Goal: Task Accomplishment & Management: Use online tool/utility

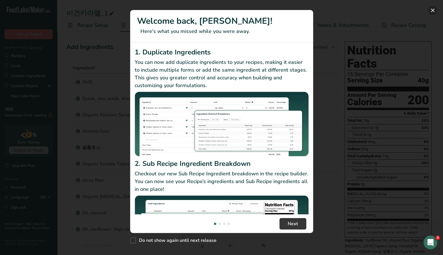
click at [431, 12] on button "New Features" at bounding box center [433, 10] width 9 height 9
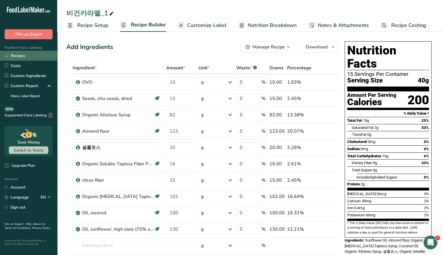
click at [24, 55] on link "Recipes" at bounding box center [28, 56] width 57 height 10
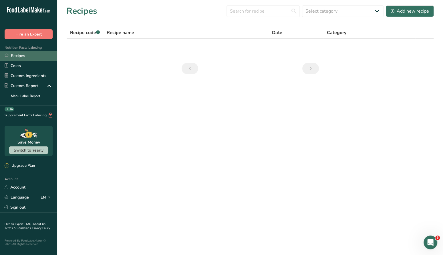
click at [19, 58] on link "Recipes" at bounding box center [28, 56] width 57 height 10
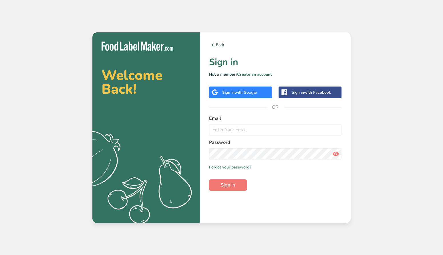
drag, startPoint x: 0, startPoint y: 0, endPoint x: 222, endPoint y: 96, distance: 242.1
click at [222, 96] on div "Sign in with Google" at bounding box center [240, 92] width 63 height 12
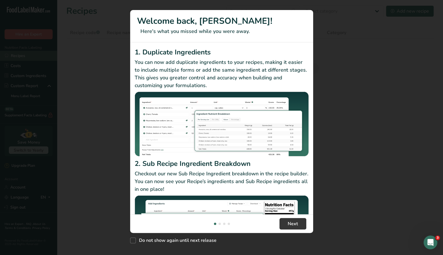
click at [17, 58] on div "New Features" at bounding box center [221, 127] width 443 height 255
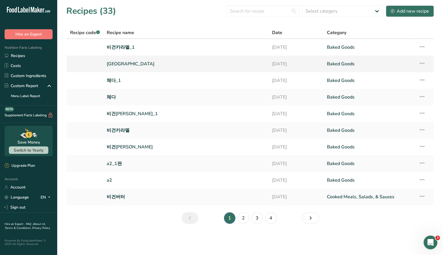
click at [109, 63] on link "뉴욕" at bounding box center [186, 64] width 158 height 12
click at [118, 82] on link "체다_1" at bounding box center [186, 80] width 158 height 12
click at [114, 64] on link "뉴욕" at bounding box center [186, 64] width 158 height 12
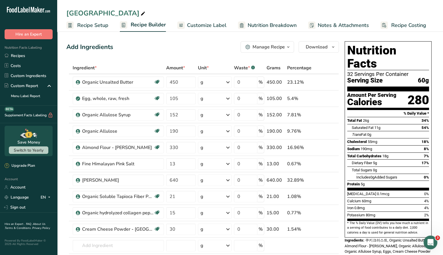
click at [291, 45] on span "button" at bounding box center [288, 47] width 7 height 7
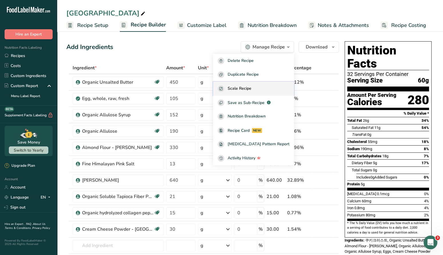
click at [266, 84] on button "Scale Recipe" at bounding box center [253, 89] width 81 height 14
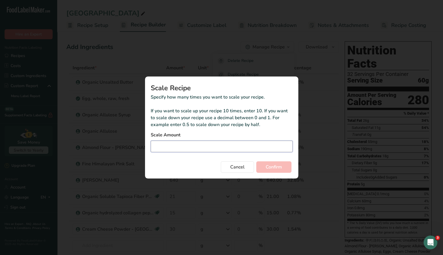
click at [216, 146] on input "Duplicate recipe modal" at bounding box center [222, 146] width 142 height 11
type input "0.35"
click at [273, 169] on span "Confirm" at bounding box center [274, 166] width 16 height 7
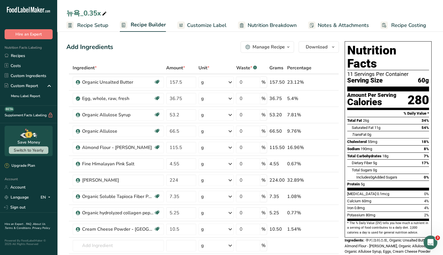
click at [105, 13] on icon at bounding box center [104, 14] width 5 height 8
click at [333, 43] on button "Download" at bounding box center [319, 46] width 40 height 11
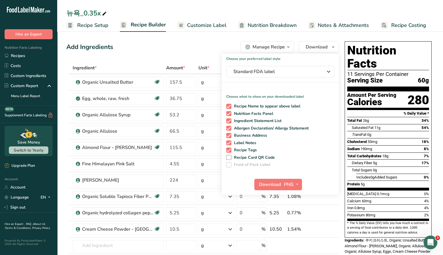
click at [292, 48] on span "button" at bounding box center [288, 47] width 7 height 7
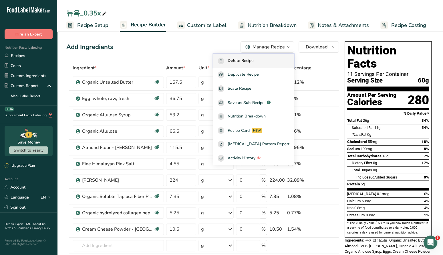
click at [254, 60] on span "Delete Recipe" at bounding box center [241, 61] width 26 height 7
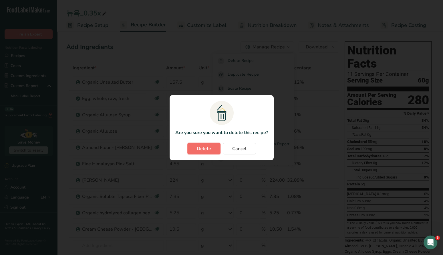
click at [209, 149] on span "Delete" at bounding box center [204, 148] width 14 height 7
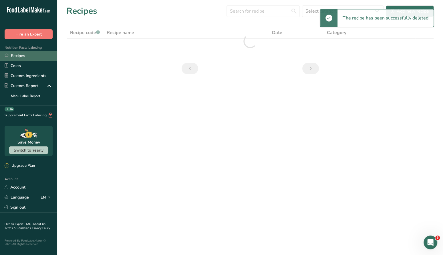
click at [18, 52] on link "Recipes" at bounding box center [28, 56] width 57 height 10
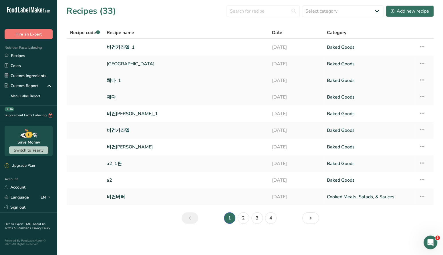
click at [118, 80] on link "체다_1" at bounding box center [186, 80] width 158 height 12
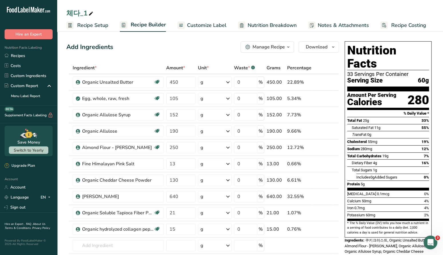
click at [287, 48] on icon "button" at bounding box center [288, 47] width 5 height 7
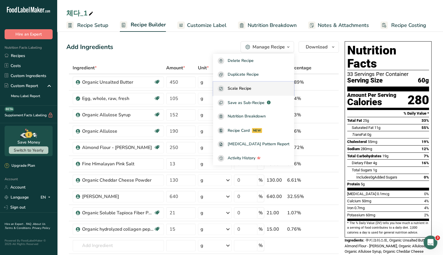
click at [262, 86] on div "Scale Recipe" at bounding box center [254, 88] width 72 height 7
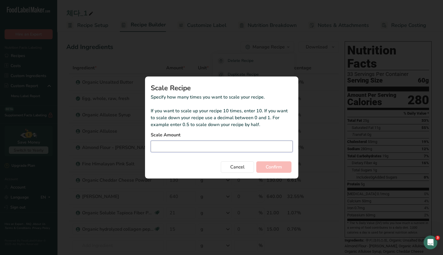
click at [190, 147] on input "Duplicate recipe modal" at bounding box center [222, 146] width 142 height 11
type input "0.34"
click at [275, 168] on span "Confirm" at bounding box center [274, 166] width 16 height 7
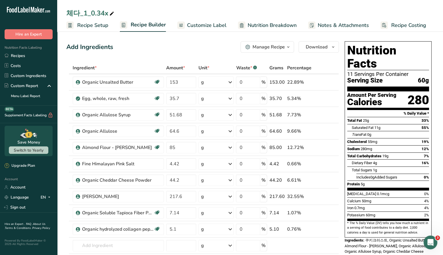
click at [111, 13] on icon at bounding box center [111, 14] width 5 height 8
click at [291, 48] on span "button" at bounding box center [288, 47] width 7 height 7
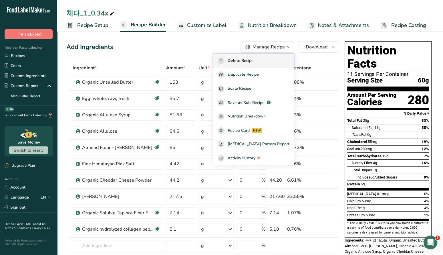
click at [254, 64] on span "Delete Recipe" at bounding box center [241, 61] width 26 height 7
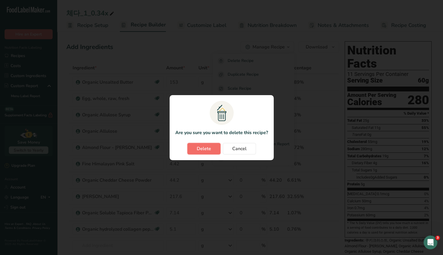
click at [207, 147] on span "Delete" at bounding box center [204, 148] width 14 height 7
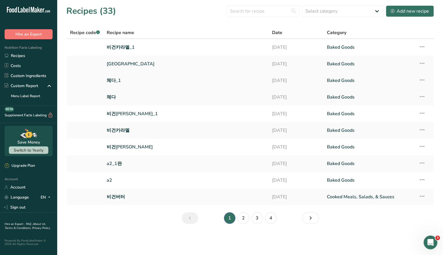
click at [111, 80] on link "체다_1" at bounding box center [186, 80] width 158 height 12
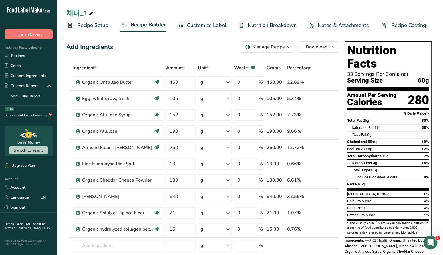
click at [280, 50] on button "Manage Recipe" at bounding box center [268, 46] width 54 height 11
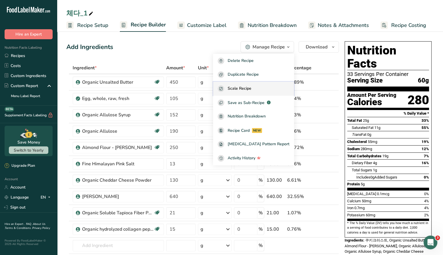
click at [252, 86] on span "Scale Recipe" at bounding box center [240, 88] width 24 height 7
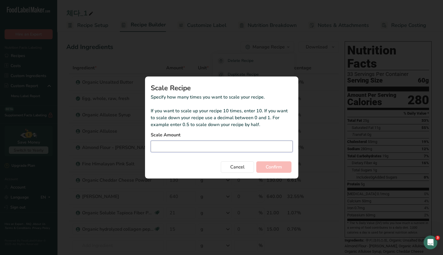
click at [187, 151] on input "Duplicate recipe modal" at bounding box center [222, 146] width 142 height 11
type input "0.36"
click at [267, 165] on span "Confirm" at bounding box center [274, 166] width 16 height 7
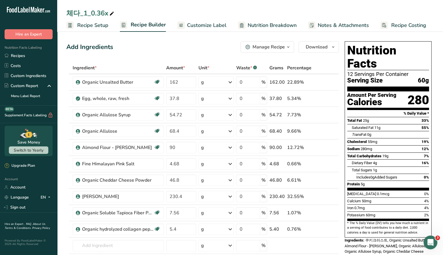
click at [100, 10] on div "체다_1_0.36x" at bounding box center [90, 13] width 49 height 10
click at [126, 83] on div "Organic Unsalted Butter" at bounding box center [118, 82] width 72 height 7
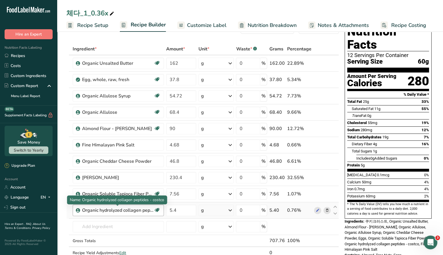
scroll to position [31, 0]
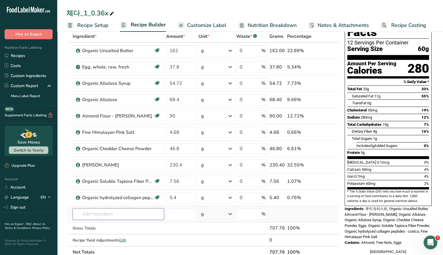
click at [127, 214] on input "text" at bounding box center [118, 213] width 91 height 11
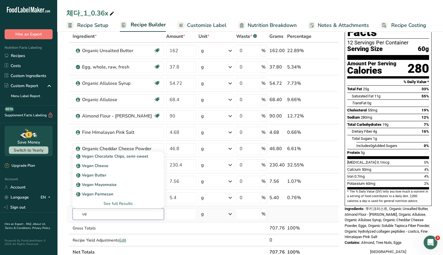
type input "v"
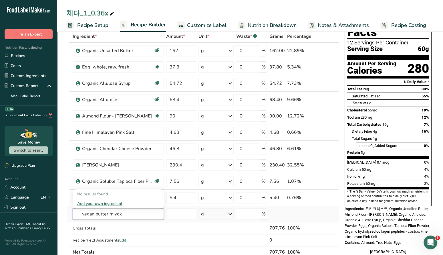
type input "vegan butter miyoko"
drag, startPoint x: 126, startPoint y: 212, endPoint x: 72, endPoint y: 211, distance: 54.4
click at [72, 211] on td "vegan butter miyoko No results found Add your own ingredient" at bounding box center [119, 214] width 94 height 16
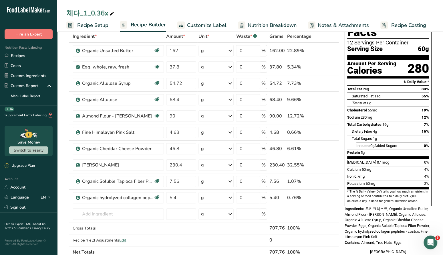
click at [64, 207] on section "Add Ingredients Manage Recipe Delete Recipe Duplicate Recipe Scale Recipe Save …" at bounding box center [250, 225] width 386 height 454
click at [89, 14] on div "체다_1_0.36x" at bounding box center [90, 13] width 49 height 10
type input "a"
type input "미요코"
click at [61, 33] on section "Add Ingredients Manage Recipe Delete Recipe Duplicate Recipe Scale Recipe Save …" at bounding box center [250, 225] width 386 height 454
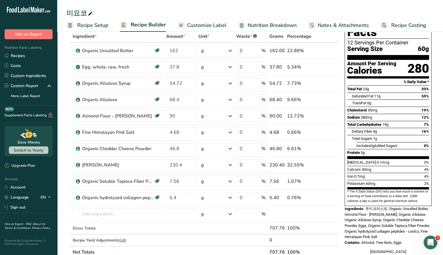
drag, startPoint x: 261, startPoint y: 153, endPoint x: 231, endPoint y: 246, distance: 97.3
click at [112, 212] on input "text" at bounding box center [118, 213] width 91 height 11
click at [27, 74] on link "Custom Ingredients" at bounding box center [28, 76] width 57 height 10
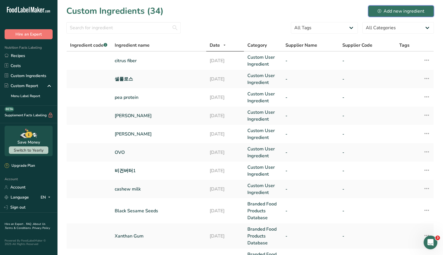
click at [403, 13] on div "Add new ingredient" at bounding box center [401, 11] width 47 height 7
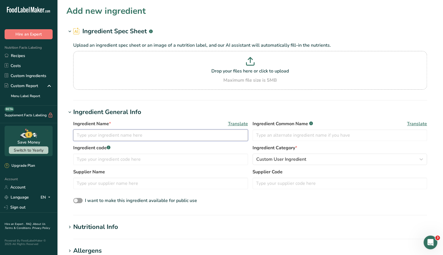
click at [164, 138] on input "text" at bounding box center [160, 134] width 175 height 11
type input "a"
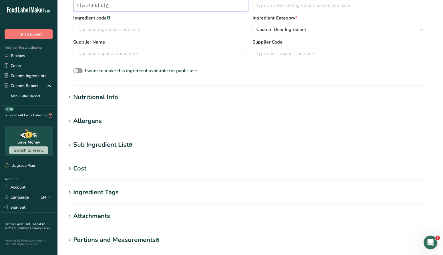
scroll to position [135, 0]
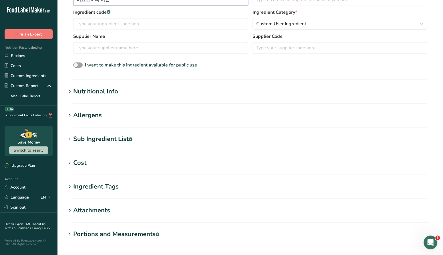
type input "미요코버터 비건"
click at [99, 92] on div "Nutritional Info" at bounding box center [95, 91] width 45 height 9
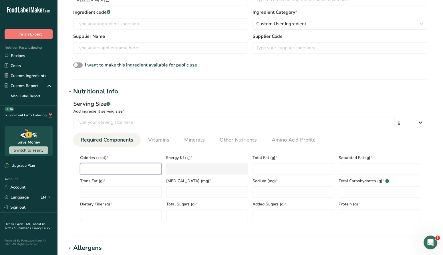
click at [103, 169] on input "number" at bounding box center [121, 168] width 82 height 11
type input "9"
type KJ "37.7"
type input "90"
type KJ "376.6"
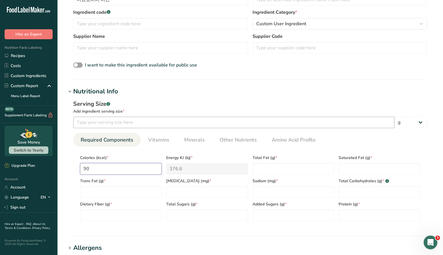
type input "90"
click at [114, 120] on input "number" at bounding box center [234, 122] width 322 height 11
type input "14"
click at [302, 169] on Fat "number" at bounding box center [294, 168] width 82 height 11
type Fat "10"
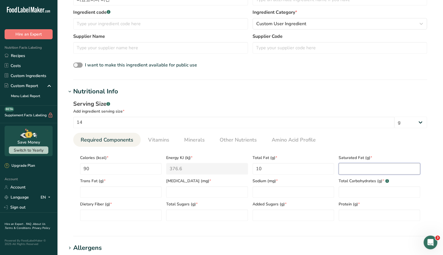
click at [364, 169] on Fat "number" at bounding box center [380, 168] width 82 height 11
type Fat "8"
click at [139, 190] on Fat "number" at bounding box center [121, 191] width 82 height 11
type Fat "0"
click at [194, 192] on input "number" at bounding box center [207, 191] width 82 height 11
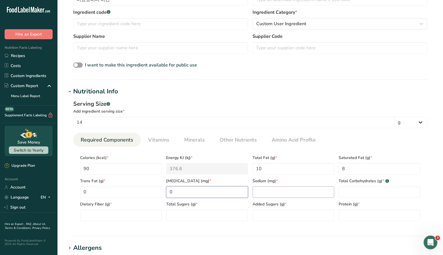
type input "0"
click at [271, 191] on input "number" at bounding box center [294, 191] width 82 height 11
type input "0"
click at [362, 190] on Carbohydrates "number" at bounding box center [380, 191] width 82 height 11
type Carbohydrates "0"
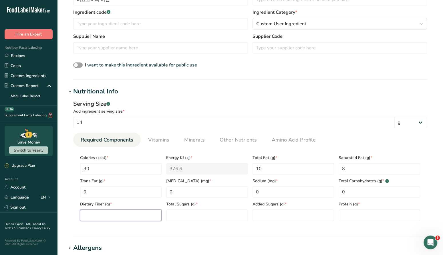
click at [104, 212] on Fiber "number" at bounding box center [121, 214] width 82 height 11
type Fiber "0"
click at [223, 218] on Sugars "number" at bounding box center [207, 214] width 82 height 11
type Sugars "0"
click at [292, 214] on Sugars "number" at bounding box center [294, 214] width 82 height 11
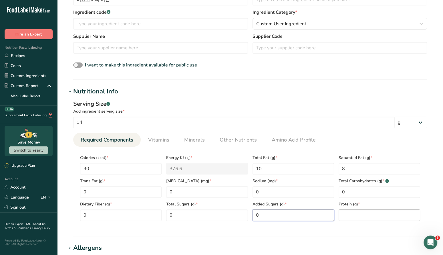
type Sugars "0"
click at [360, 214] on input "number" at bounding box center [380, 214] width 82 height 11
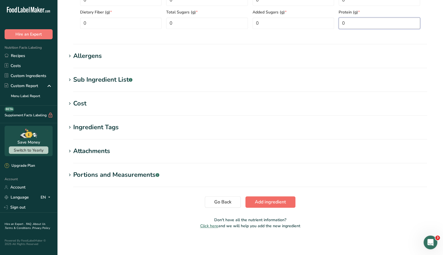
type input "0"
click at [275, 203] on span "Add ingredient" at bounding box center [270, 201] width 31 height 7
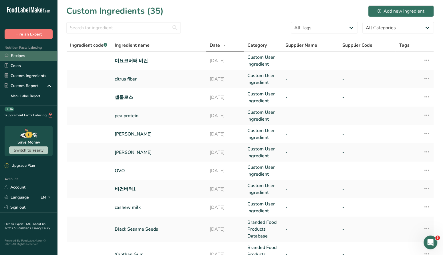
click at [21, 56] on link "Recipes" at bounding box center [28, 56] width 57 height 10
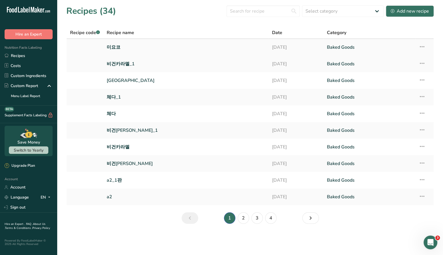
click at [115, 46] on link "미요코" at bounding box center [186, 47] width 158 height 12
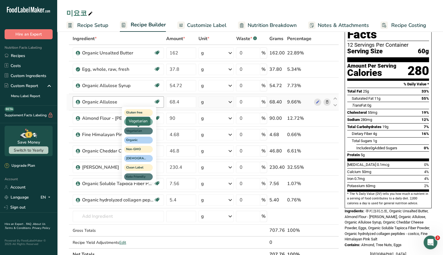
scroll to position [31, 0]
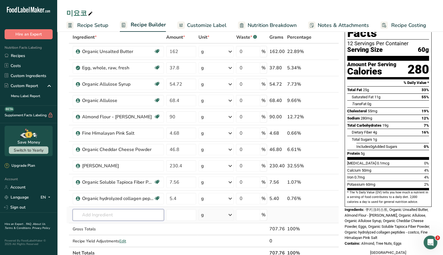
click at [99, 214] on input "text" at bounding box center [118, 214] width 91 height 11
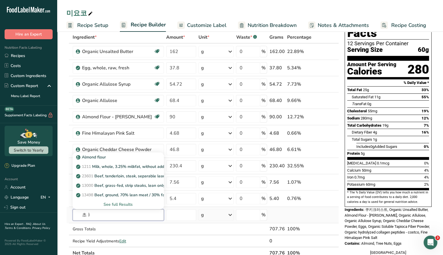
type input "초"
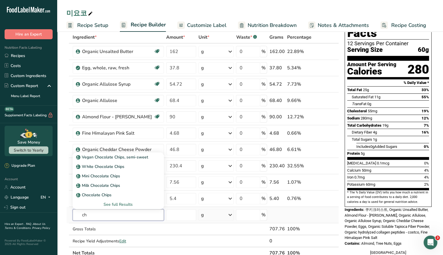
type input "c"
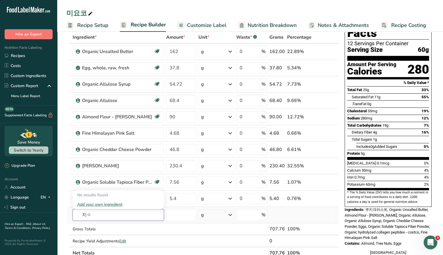
type input "치"
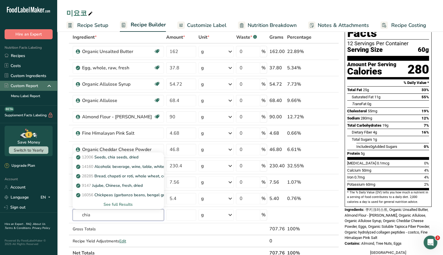
type input "chia"
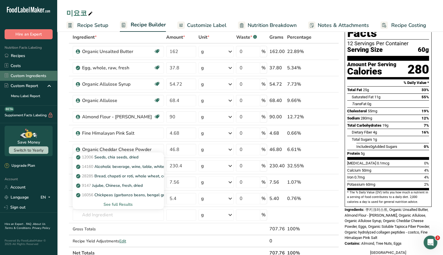
drag, startPoint x: 37, startPoint y: 84, endPoint x: 33, endPoint y: 78, distance: 6.9
click at [34, 78] on ul "Recipes Costs Custom Ingredients Custom Report Menu Label Report" at bounding box center [28, 76] width 57 height 50
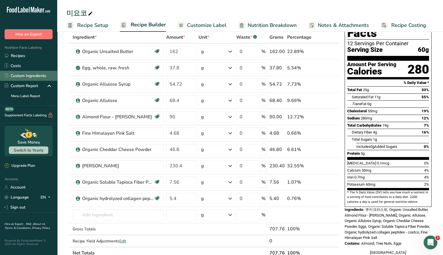
click at [33, 78] on link "Custom Ingredients" at bounding box center [28, 76] width 57 height 10
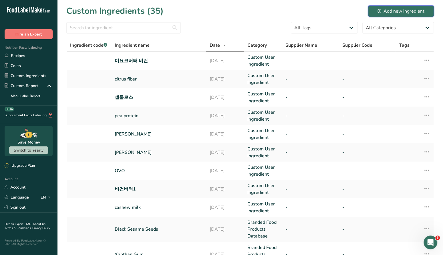
click at [417, 15] on button "Add new ingredient" at bounding box center [401, 10] width 66 height 11
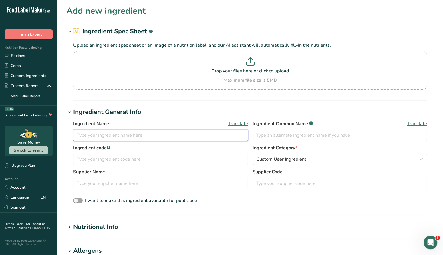
click at [183, 137] on input "text" at bounding box center [160, 134] width 175 height 11
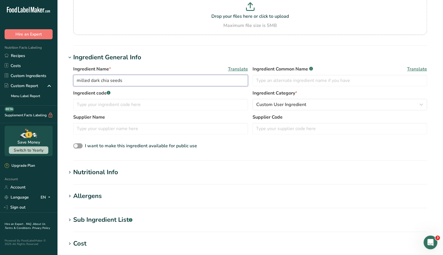
scroll to position [56, 0]
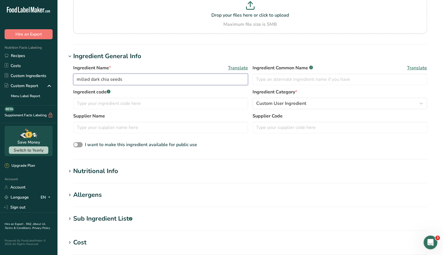
type input "milled dark chia seeds"
click at [116, 169] on div "Nutritional Info" at bounding box center [95, 170] width 45 height 9
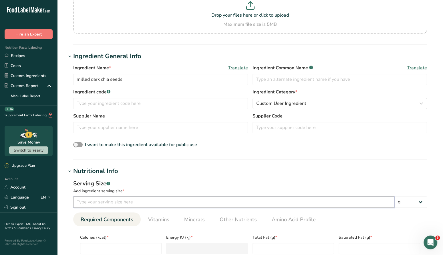
click at [107, 203] on input "number" at bounding box center [234, 201] width 322 height 11
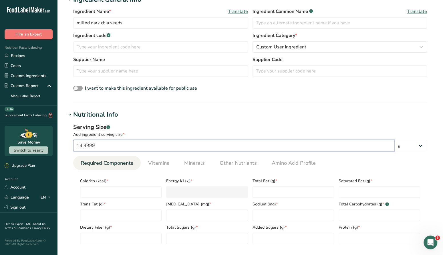
scroll to position [116, 0]
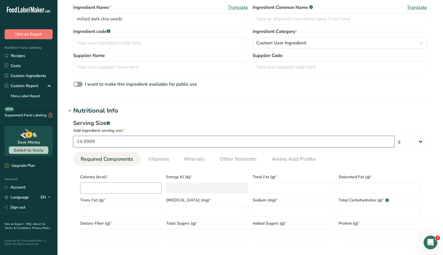
type input "14.9999"
click at [102, 186] on input "number" at bounding box center [121, 187] width 82 height 11
type input "8"
type KJ "33.5"
type input "80"
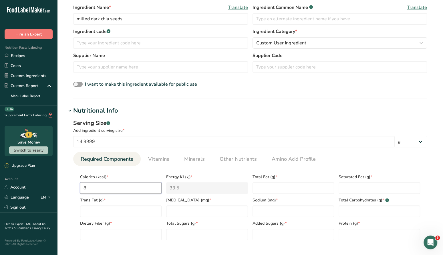
type KJ "334.7"
type input "80"
type Fat "4.5"
type Fat "0.5"
type Fat "0"
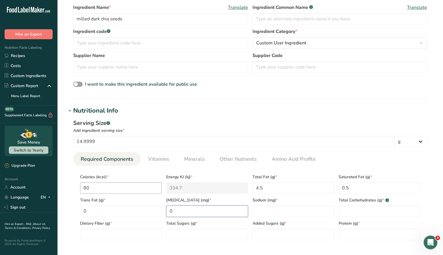
type input "0"
type input "52"
type Carbohydrates "6"
type Fiber "5"
type Sugars "0"
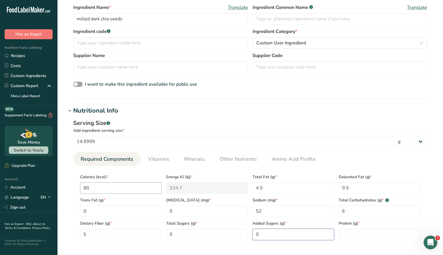
type Sugars "0"
type input "2"
click at [160, 141] on input "14.9999" at bounding box center [234, 141] width 322 height 11
type input "15"
click at [163, 101] on section "Add new ingredient Ingredient Spec Sheet .a-a{fill:#347362;}.b-a{fill:#fff;} Up…" at bounding box center [250, 166] width 386 height 565
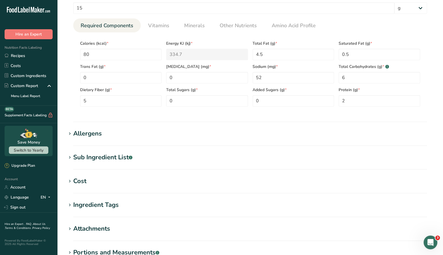
scroll to position [328, 0]
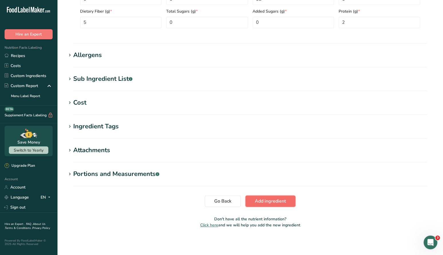
click at [260, 203] on span "Add ingredient" at bounding box center [270, 201] width 31 height 7
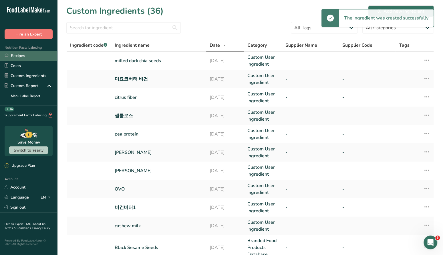
click at [18, 56] on link "Recipes" at bounding box center [28, 56] width 57 height 10
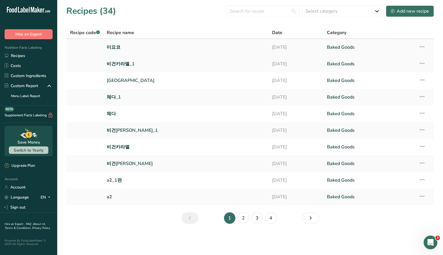
click at [109, 48] on link "미요코" at bounding box center [186, 47] width 158 height 12
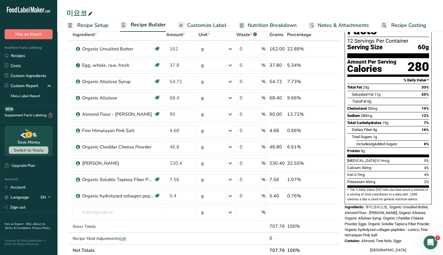
scroll to position [40, 0]
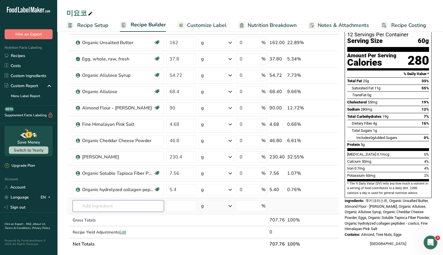
click at [105, 200] on input "text" at bounding box center [118, 205] width 91 height 11
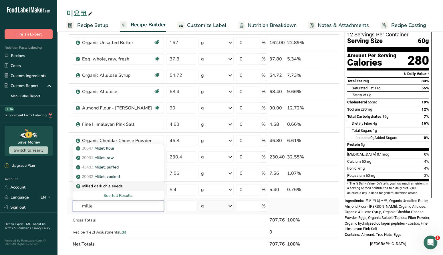
type input "mille"
click at [121, 185] on p "milled dark chia seeds" at bounding box center [100, 186] width 46 height 6
type input "milled dark chia seeds"
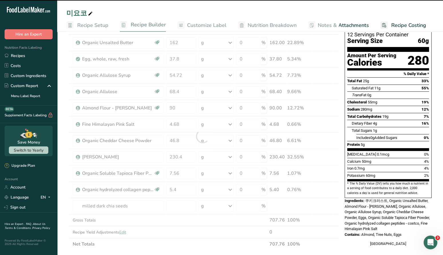
type input "0"
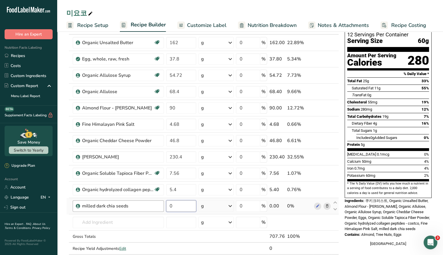
drag, startPoint x: 182, startPoint y: 202, endPoint x: 158, endPoint y: 201, distance: 24.1
click at [158, 202] on tr "milled dark chia seeds 0 g Weight Units g kg mg See more Volume Units l mL fl o…" at bounding box center [203, 206] width 272 height 16
type input "9"
click at [114, 221] on div "Ingredient * Amount * Unit * Waste * .a-a{fill:#347362;}.b-a{fill:#fff;} Grams …" at bounding box center [202, 144] width 273 height 244
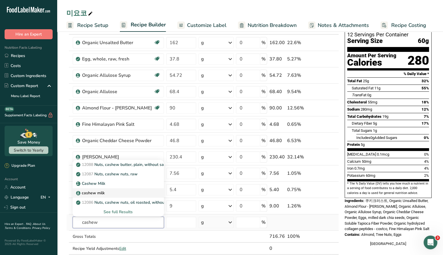
type input "cashew"
click at [105, 186] on div "cashew milk" at bounding box center [113, 183] width 73 height 6
type input "cashew milk"
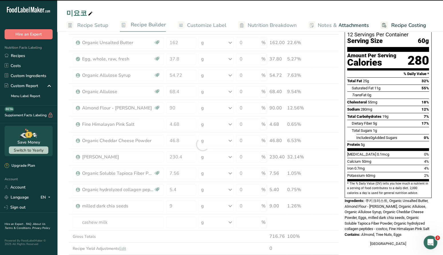
type input "0"
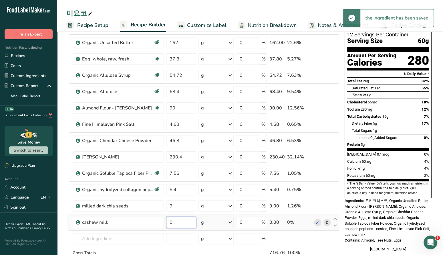
click at [182, 222] on input "0" at bounding box center [181, 221] width 30 height 11
type input "4"
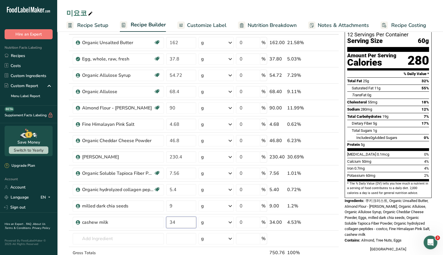
type input "34"
click at [62, 195] on section "Add Ingredients Manage Recipe Delete Recipe Duplicate Recipe Scale Recipe Save …" at bounding box center [250, 233] width 386 height 487
click at [329, 59] on icon at bounding box center [327, 59] width 4 height 6
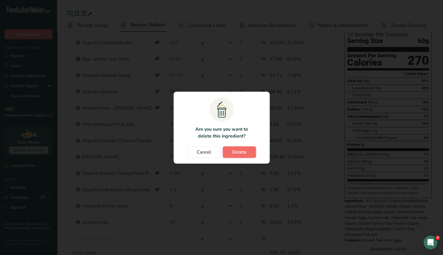
click at [243, 146] on button "Delete" at bounding box center [239, 151] width 33 height 11
type input "54.72"
type input "68.4"
type input "90"
type input "4.68"
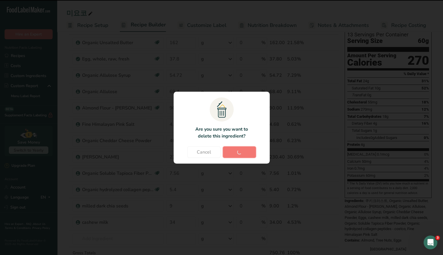
type input "46.8"
type input "230.4"
type input "7.56"
type input "5.4"
type input "9"
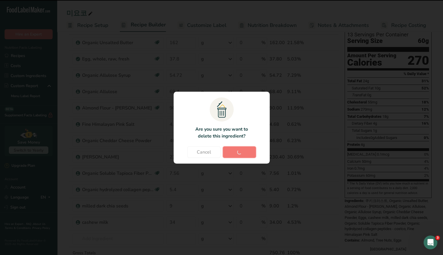
type input "34"
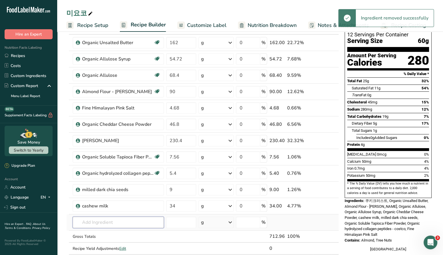
click at [91, 222] on input "text" at bounding box center [118, 221] width 91 height 11
type input "m"
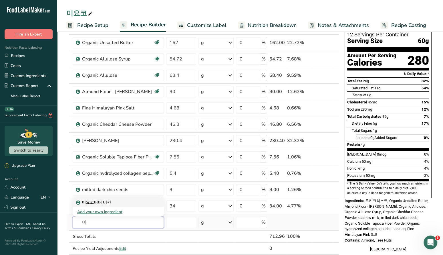
type input "미"
click at [93, 200] on p "미요코버터 비건" at bounding box center [94, 202] width 34 height 6
type input "미요코버터 비건"
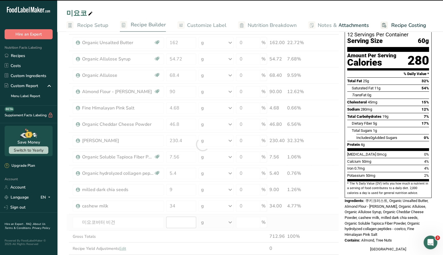
type input "0"
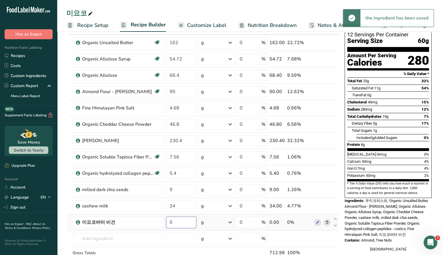
click at [182, 222] on input "0" at bounding box center [181, 221] width 30 height 11
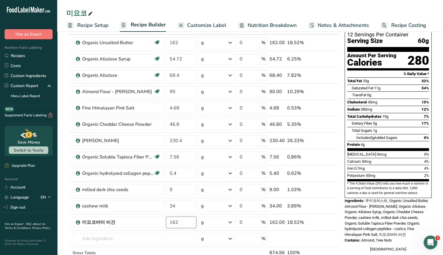
type input "162"
click at [341, 127] on div "Add Ingredients Manage Recipe Delete Recipe Duplicate Recipe Scale Recipe Save …" at bounding box center [204, 233] width 276 height 469
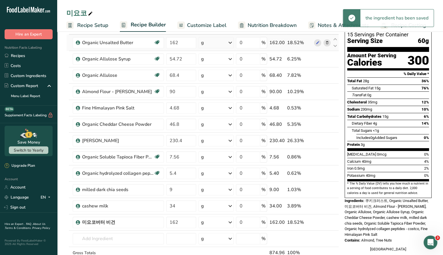
click at [330, 44] on span at bounding box center [327, 42] width 7 height 7
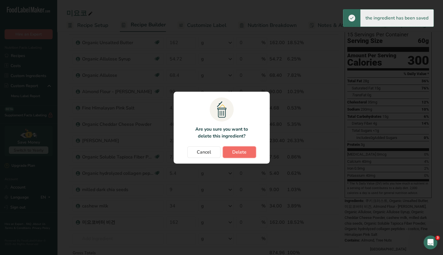
click at [240, 153] on span "Delete" at bounding box center [239, 152] width 14 height 7
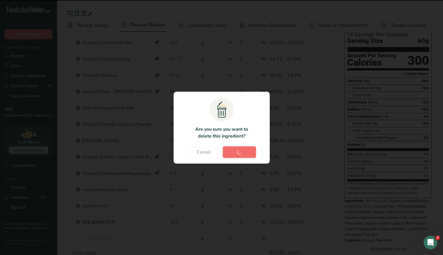
type input "54.72"
type input "68.4"
type input "90"
type input "4.68"
type input "46.8"
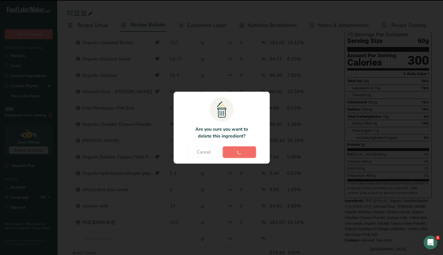
type input "230.4"
type input "7.56"
type input "5.4"
type input "9"
type input "34"
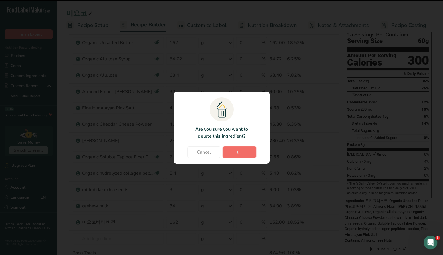
type input "162"
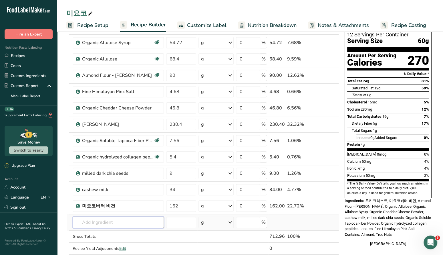
click at [105, 217] on input "text" at bounding box center [118, 221] width 91 height 11
type input "ㅡ"
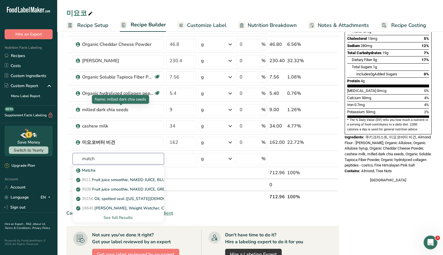
scroll to position [105, 0]
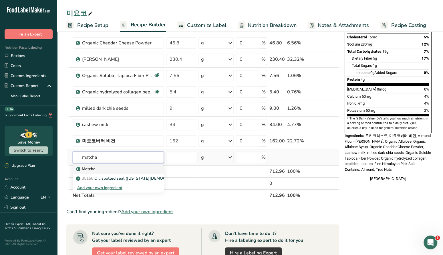
type input "matcha"
click at [118, 168] on div "Matcha" at bounding box center [113, 169] width 73 height 6
type input "Matcha"
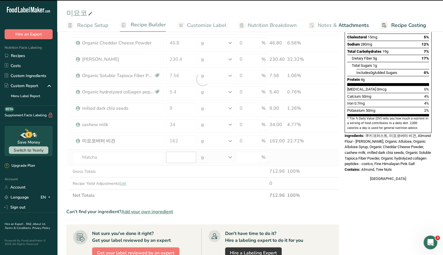
type input "0"
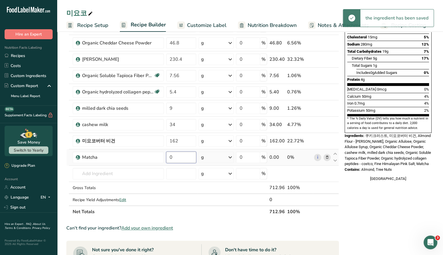
click at [188, 155] on input "0" at bounding box center [181, 156] width 30 height 11
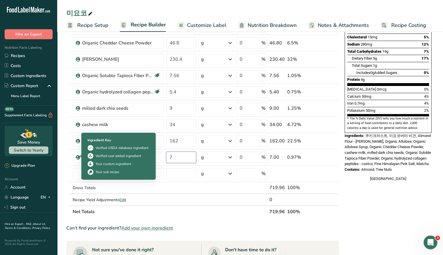
type input "7"
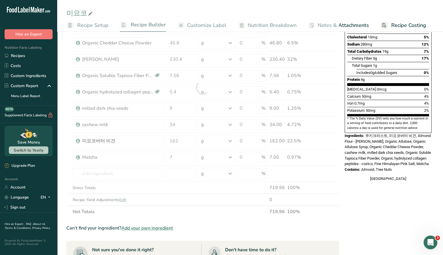
click at [62, 147] on section "Add Ingredients Manage Recipe Delete Recipe Duplicate Recipe Scale Recipe Save …" at bounding box center [250, 174] width 386 height 499
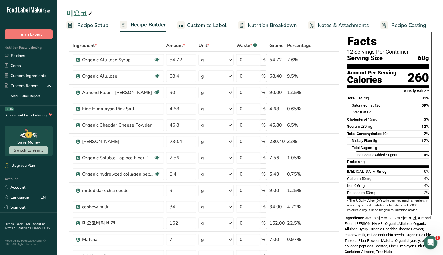
scroll to position [23, 0]
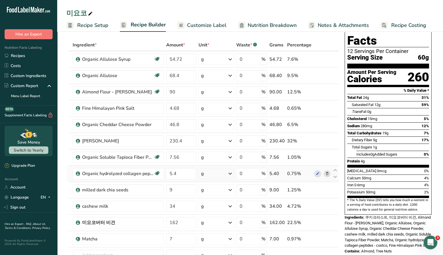
click at [327, 173] on icon at bounding box center [327, 174] width 4 height 6
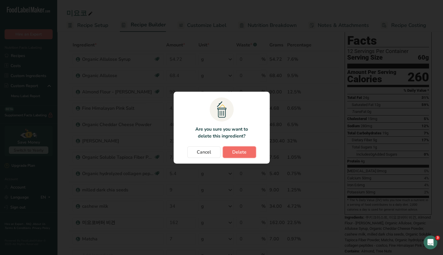
click at [251, 150] on button "Delete" at bounding box center [239, 151] width 33 height 11
type input "9"
type input "34"
type input "162"
type input "7"
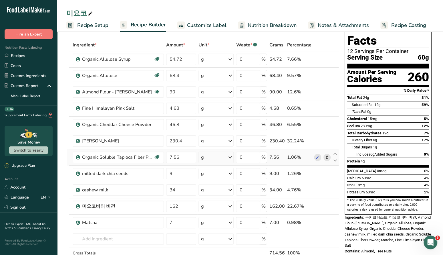
click at [329, 156] on icon at bounding box center [327, 157] width 4 height 6
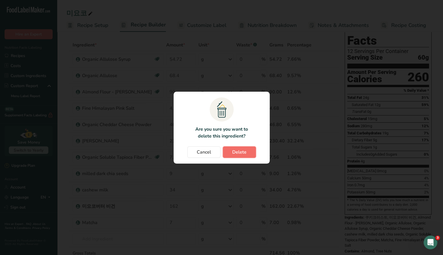
click at [245, 152] on span "Delete" at bounding box center [239, 152] width 14 height 7
type input "9"
type input "34"
type input "162"
type input "7"
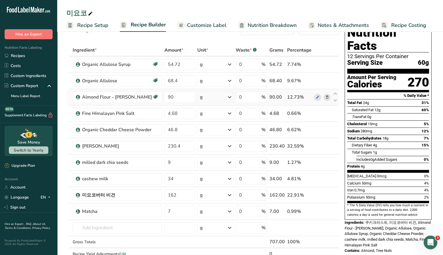
scroll to position [23, 0]
